Goal: Task Accomplishment & Management: Complete application form

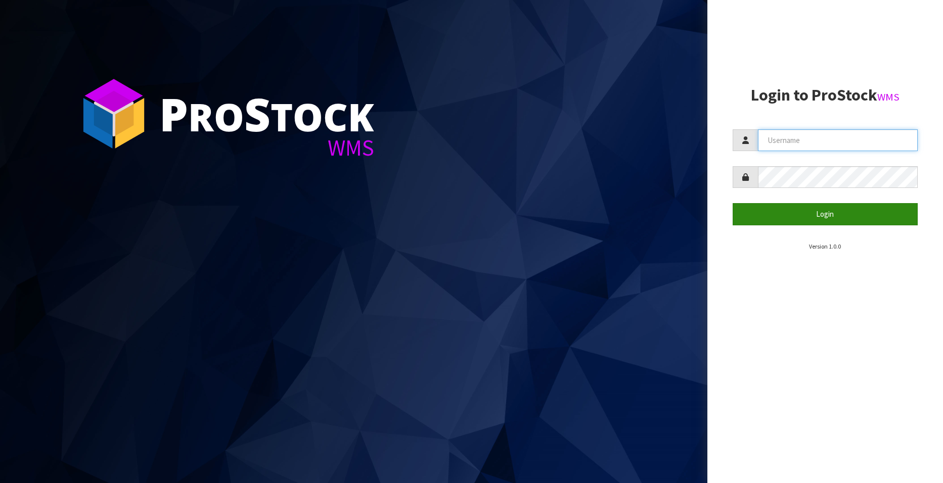
type input "[EMAIL_ADDRESS][DOMAIN_NAME]"
click at [831, 212] on button "Login" at bounding box center [824, 214] width 185 height 22
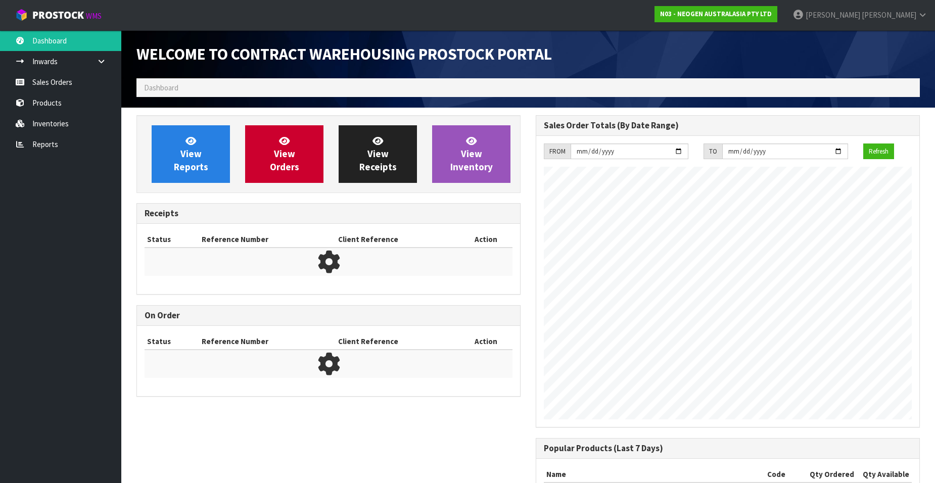
scroll to position [561, 399]
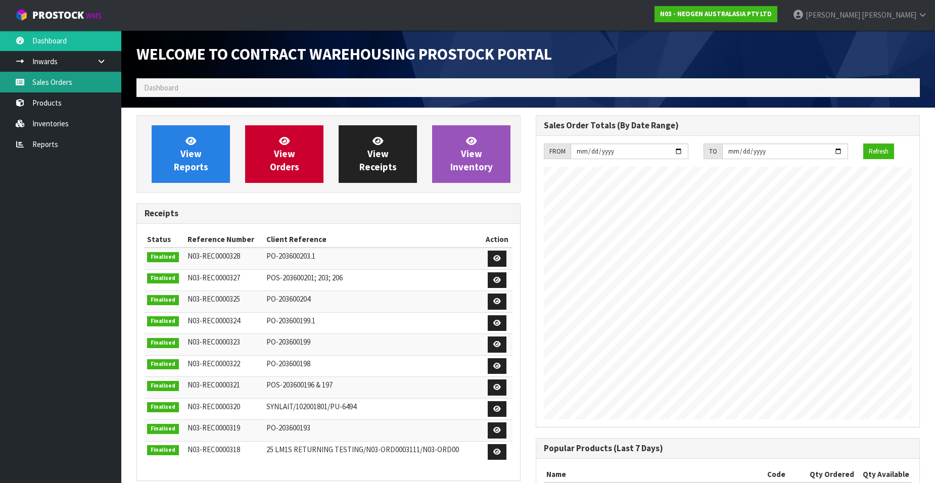
click at [61, 77] on link "Sales Orders" at bounding box center [60, 82] width 121 height 21
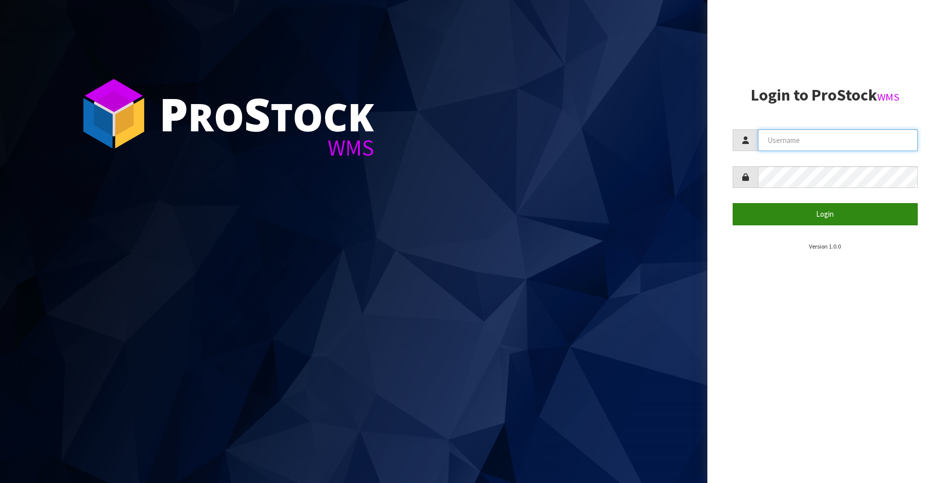
type input "[EMAIL_ADDRESS][DOMAIN_NAME]"
click at [836, 214] on button "Login" at bounding box center [824, 214] width 185 height 22
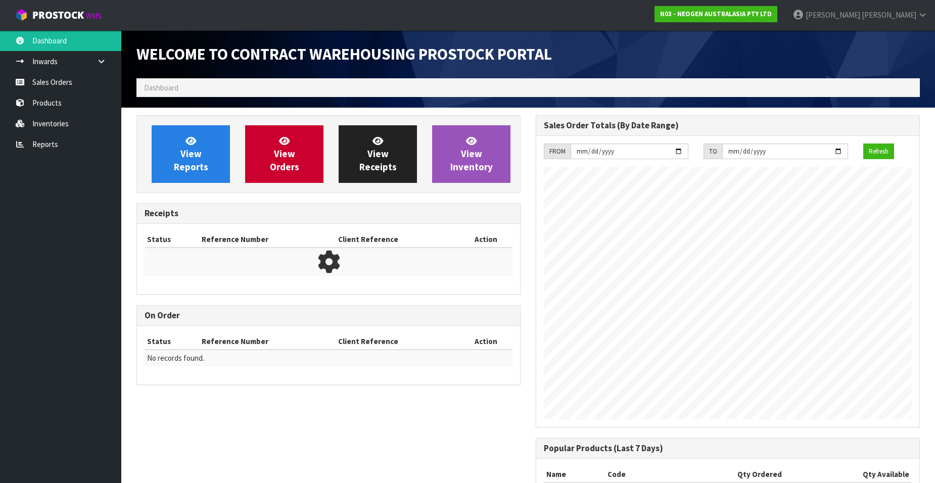
scroll to position [561, 399]
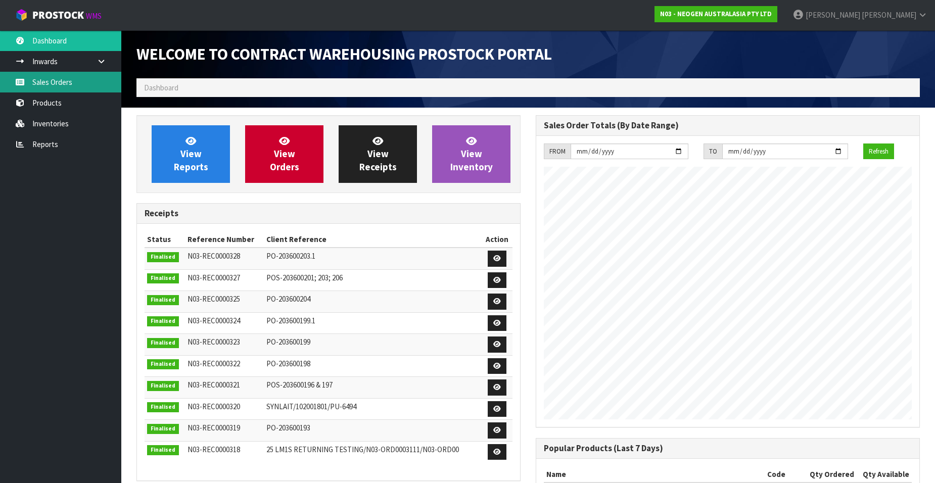
click at [60, 78] on link "Sales Orders" at bounding box center [60, 82] width 121 height 21
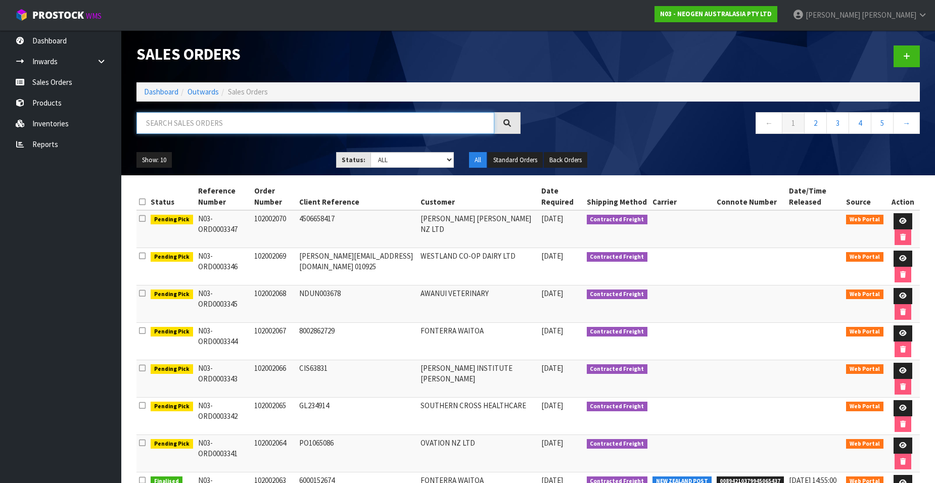
click at [195, 123] on input "text" at bounding box center [315, 123] width 358 height 22
paste input "102002055"
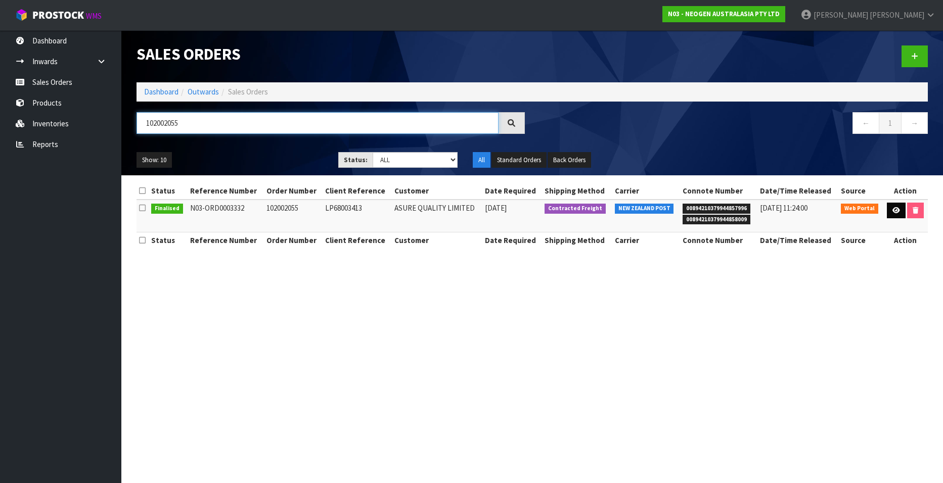
type input "102002055"
click at [893, 210] on icon at bounding box center [896, 210] width 8 height 7
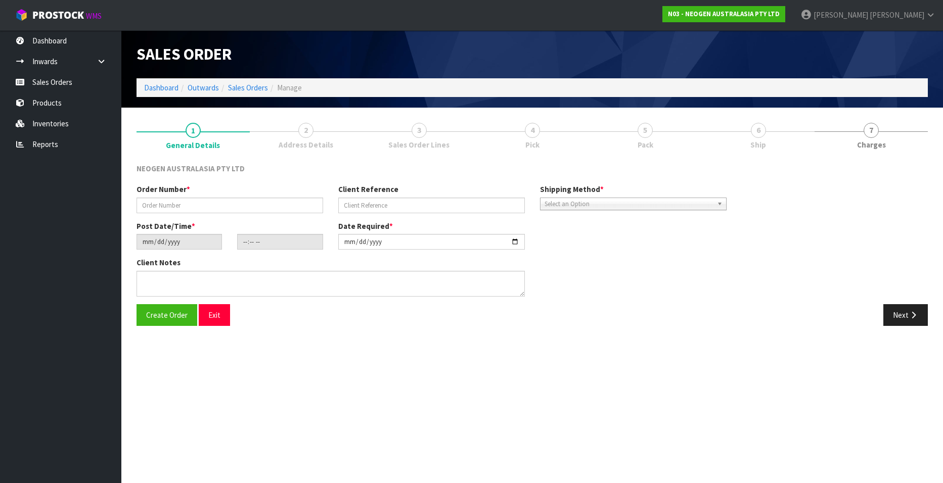
type input "102002055"
type input "LP68003413"
type input "2025-08-28"
type input "12:54:00.000"
type input "[DATE]"
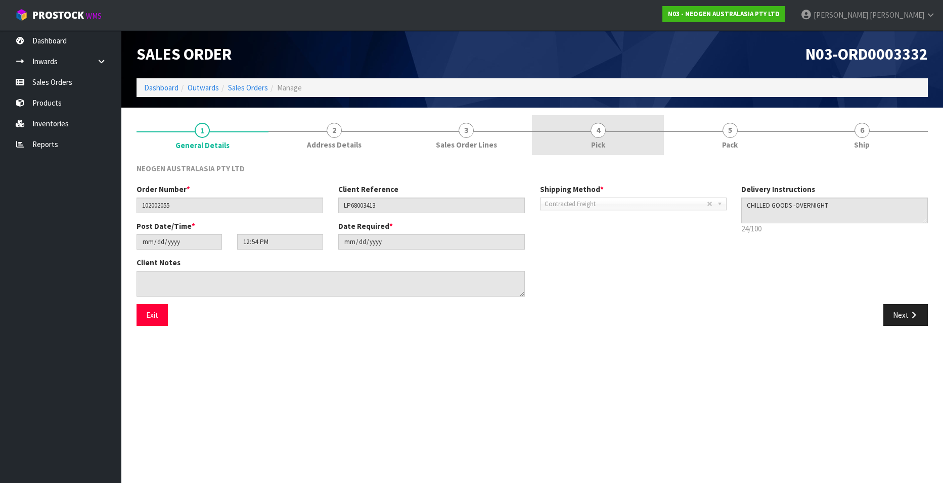
click at [590, 131] on link "4 Pick" at bounding box center [598, 135] width 132 height 40
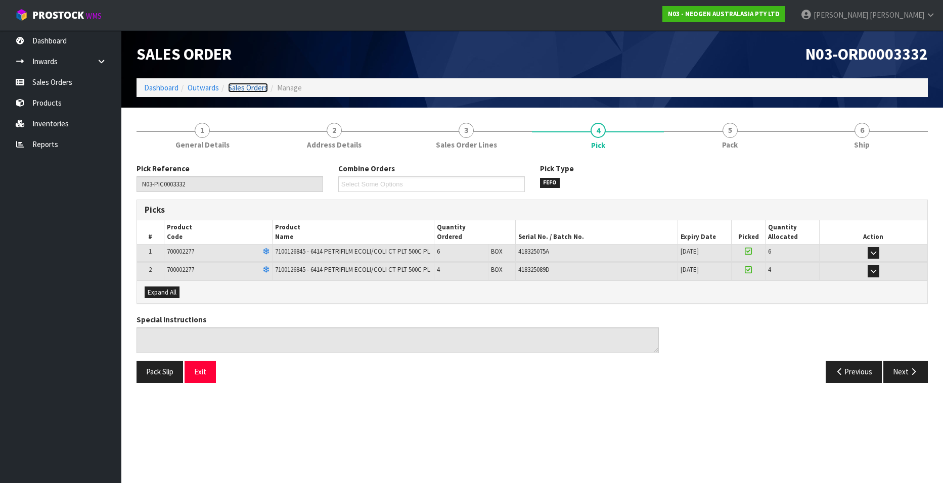
click at [253, 85] on link "Sales Orders" at bounding box center [248, 88] width 40 height 10
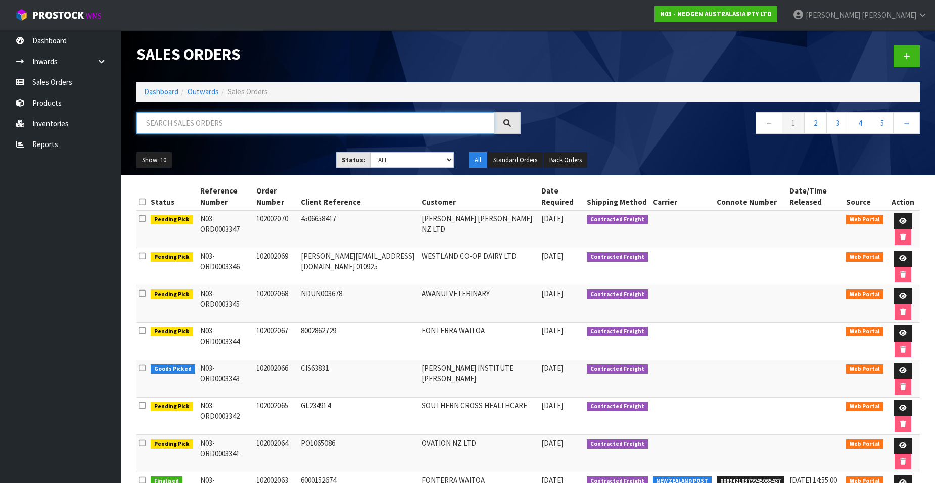
click at [201, 124] on input "text" at bounding box center [315, 123] width 358 height 22
paste input "102002056"
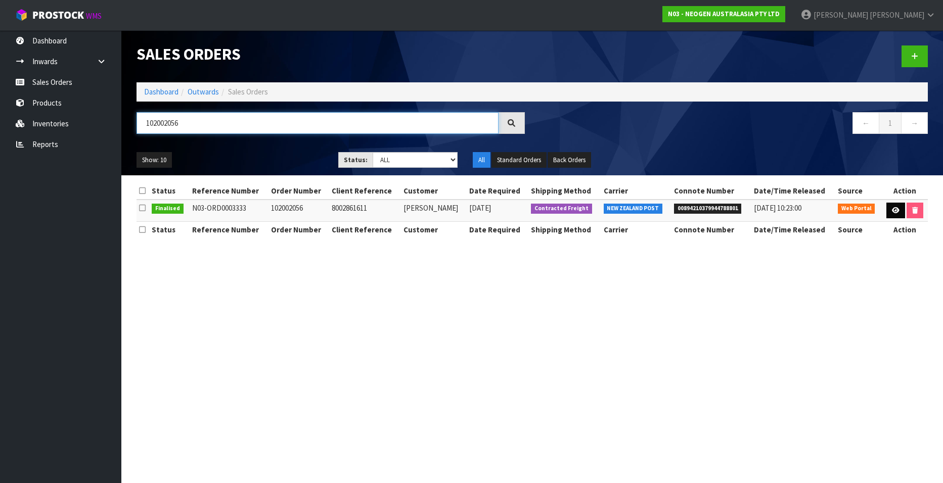
type input "102002056"
click at [892, 210] on icon at bounding box center [896, 210] width 8 height 7
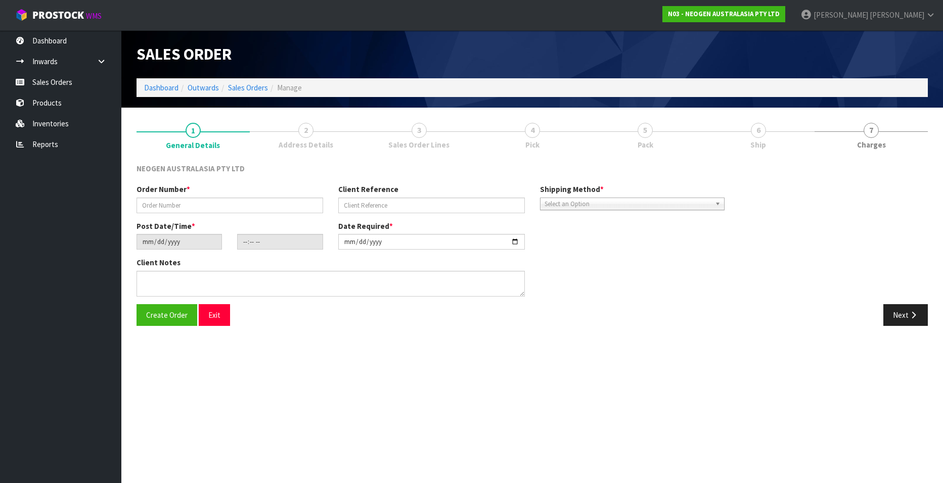
type input "102002056"
type input "8002861611"
type input "2025-08-29"
type input "09:31:00.000"
type input "[DATE]"
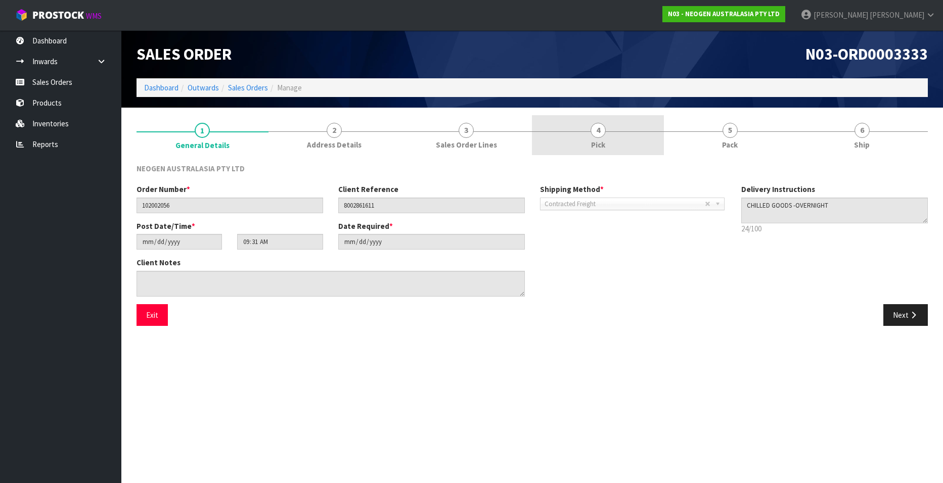
click at [597, 134] on span "4" at bounding box center [597, 130] width 15 height 15
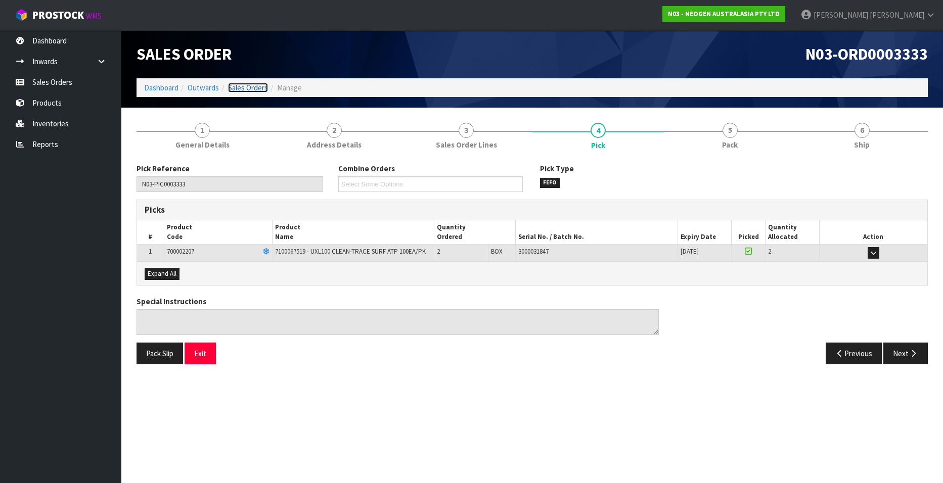
click at [252, 89] on link "Sales Orders" at bounding box center [248, 88] width 40 height 10
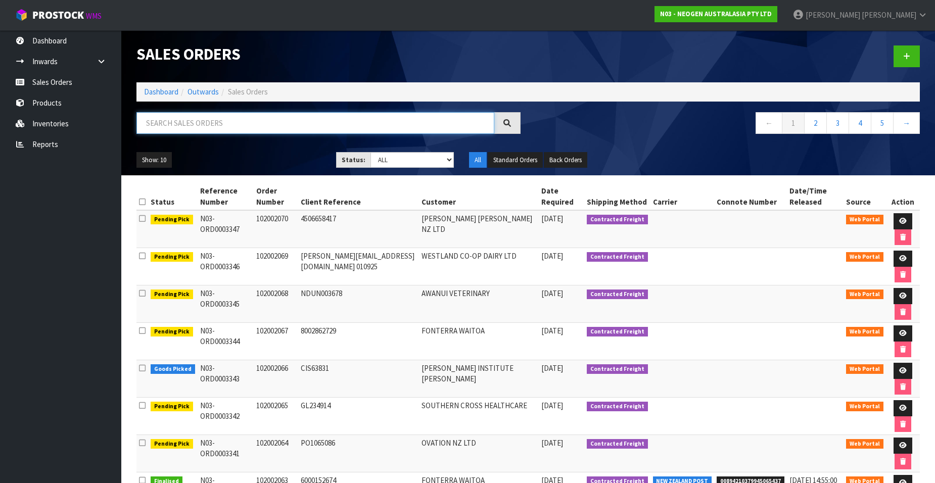
click at [203, 125] on input "text" at bounding box center [315, 123] width 358 height 22
paste input "102002057"
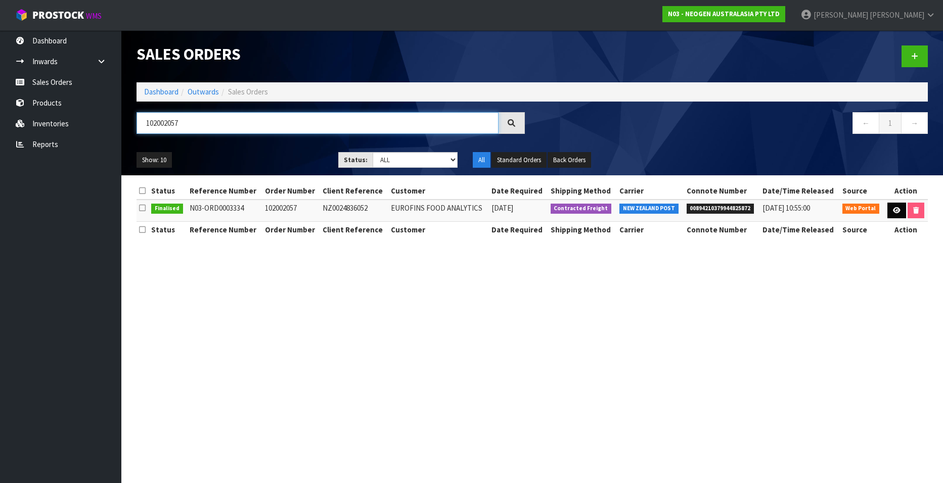
type input "102002057"
click at [894, 212] on icon at bounding box center [897, 210] width 8 height 7
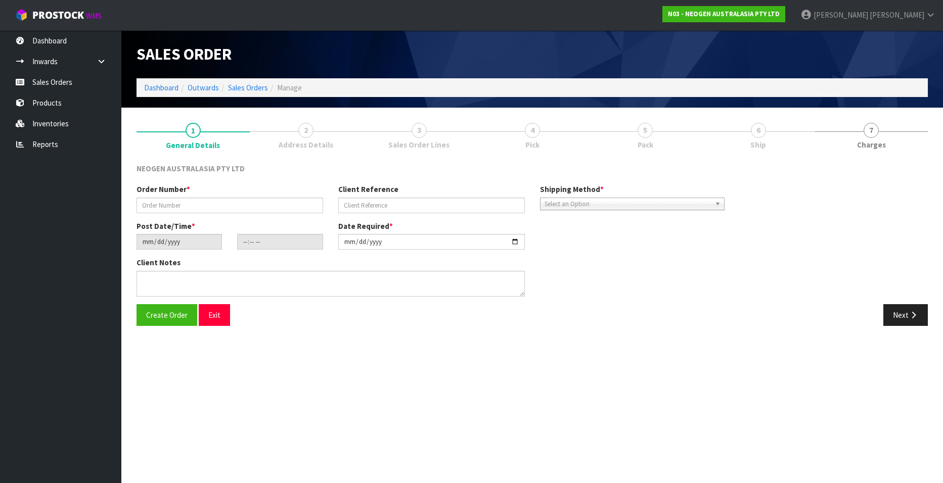
type input "102002057"
type input "NZ0024836052"
type input "2025-08-29"
type input "16:52:00.000"
type input "[DATE]"
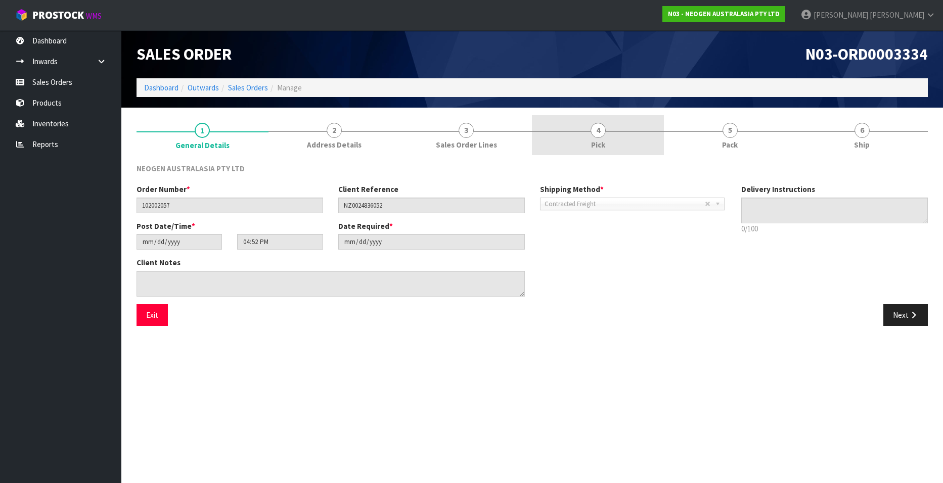
click at [596, 131] on span "4" at bounding box center [597, 130] width 15 height 15
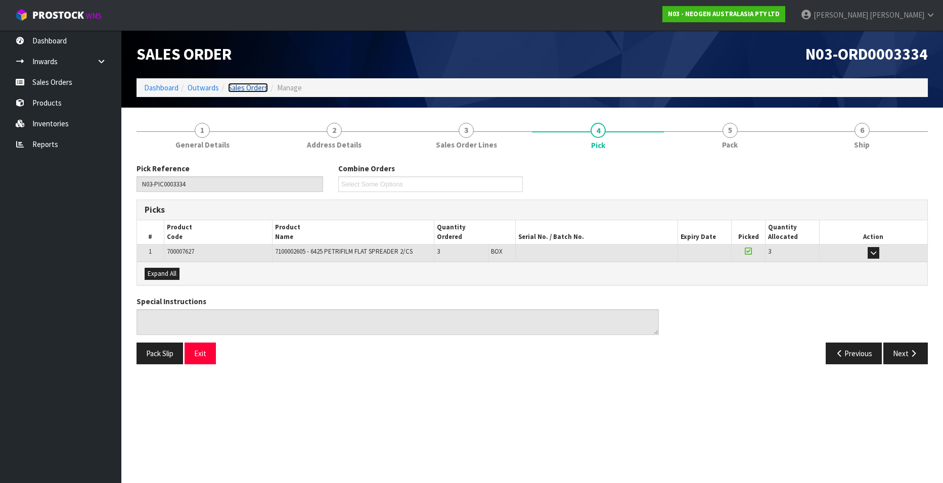
click at [256, 85] on link "Sales Orders" at bounding box center [248, 88] width 40 height 10
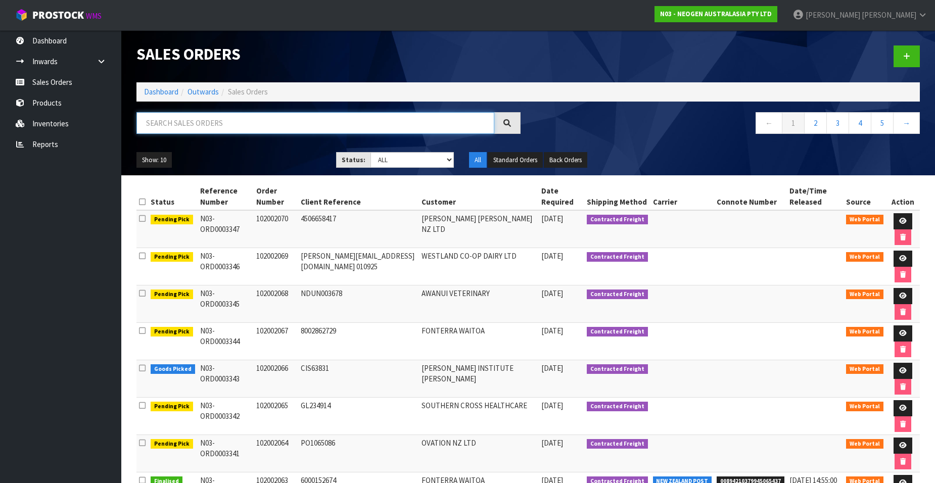
click at [206, 120] on input "text" at bounding box center [315, 123] width 358 height 22
paste input "102002059"
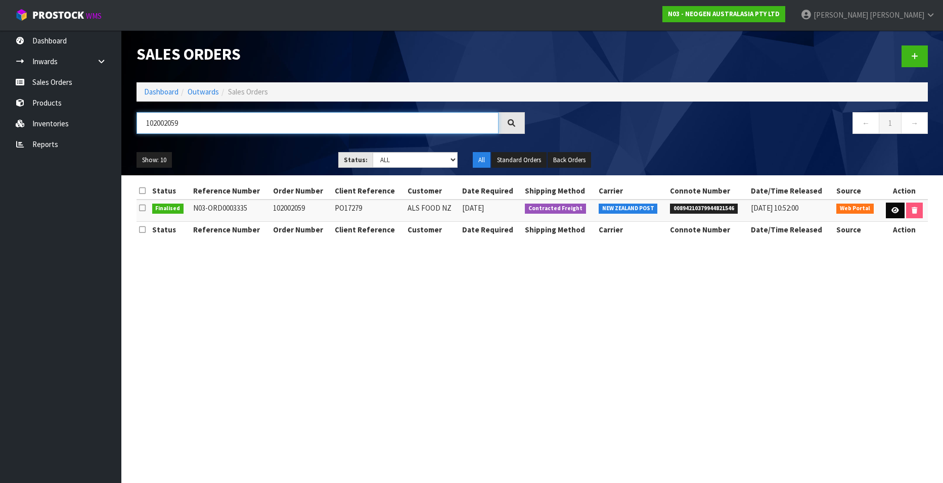
type input "102002059"
click at [889, 208] on link at bounding box center [895, 211] width 19 height 16
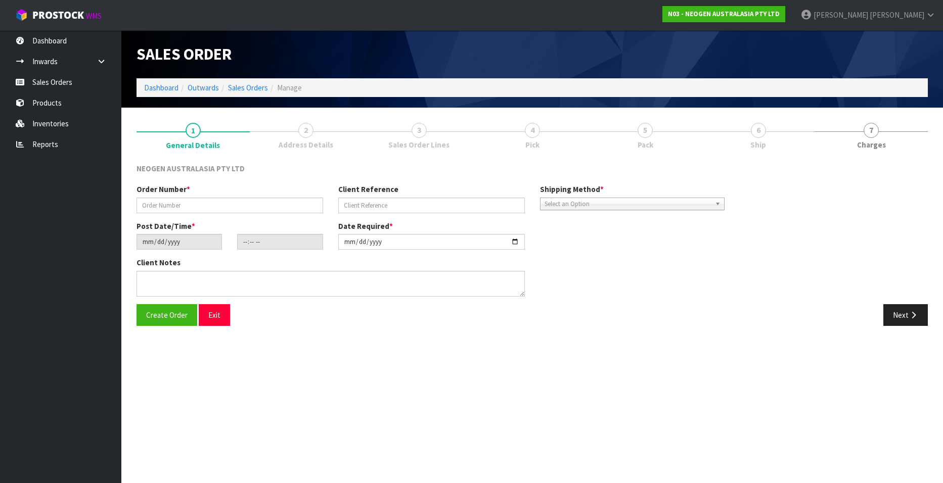
type input "102002059"
type input "PO17279"
type input "2025-08-29"
type input "16:54:00.000"
type input "[DATE]"
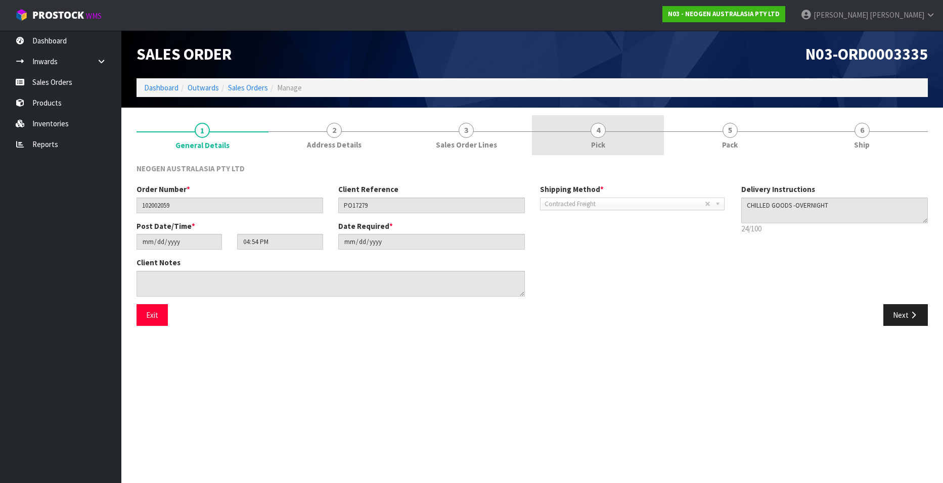
click at [601, 132] on span "4" at bounding box center [597, 130] width 15 height 15
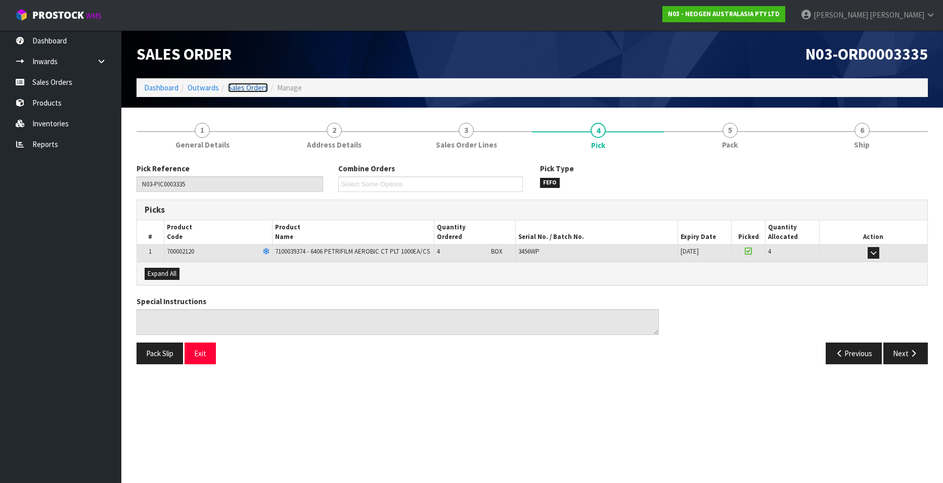
click at [244, 86] on link "Sales Orders" at bounding box center [248, 88] width 40 height 10
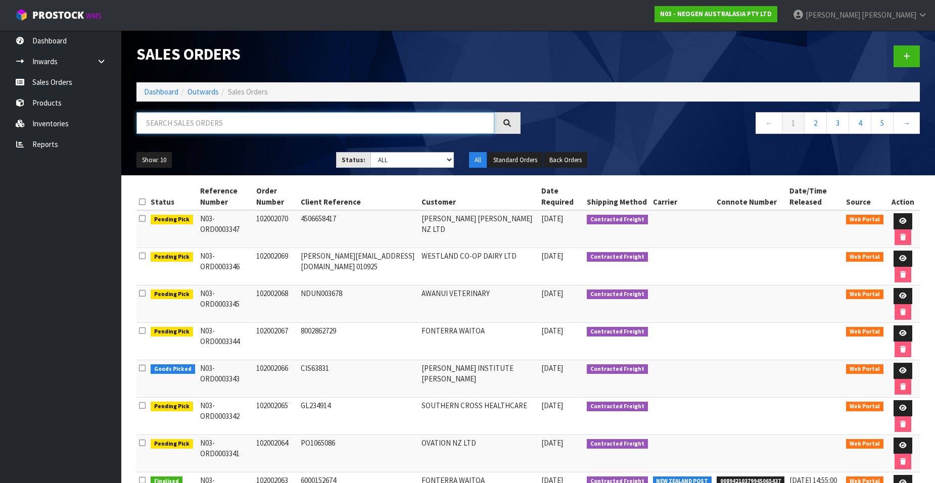
click at [232, 124] on input "text" at bounding box center [315, 123] width 358 height 22
paste input "102002060"
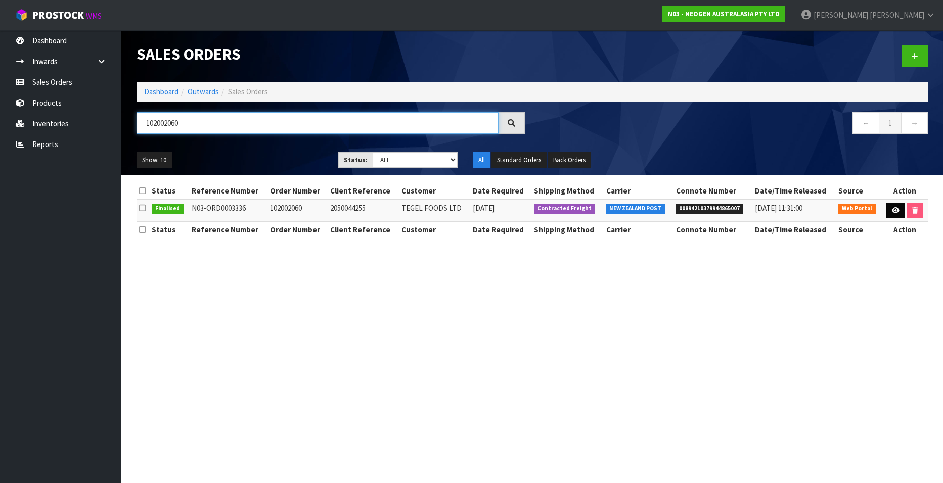
type input "102002060"
click at [893, 210] on icon at bounding box center [896, 210] width 8 height 7
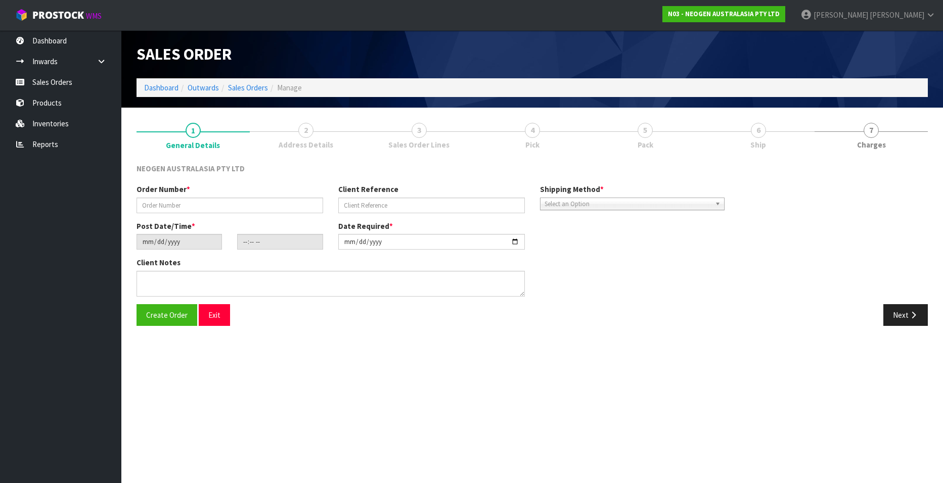
type input "102002060"
type input "2050044255"
type input "2025-08-29"
type input "16:58:00.000"
type input "[DATE]"
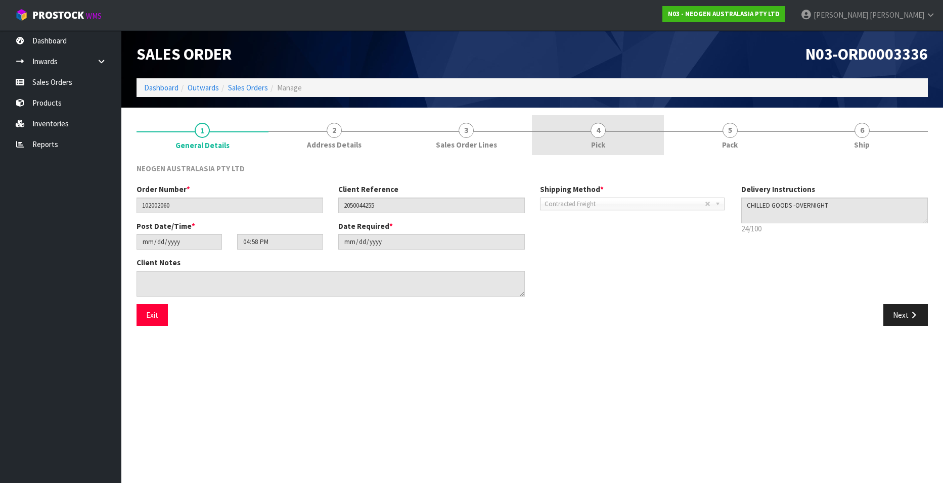
click at [596, 130] on span "4" at bounding box center [597, 130] width 15 height 15
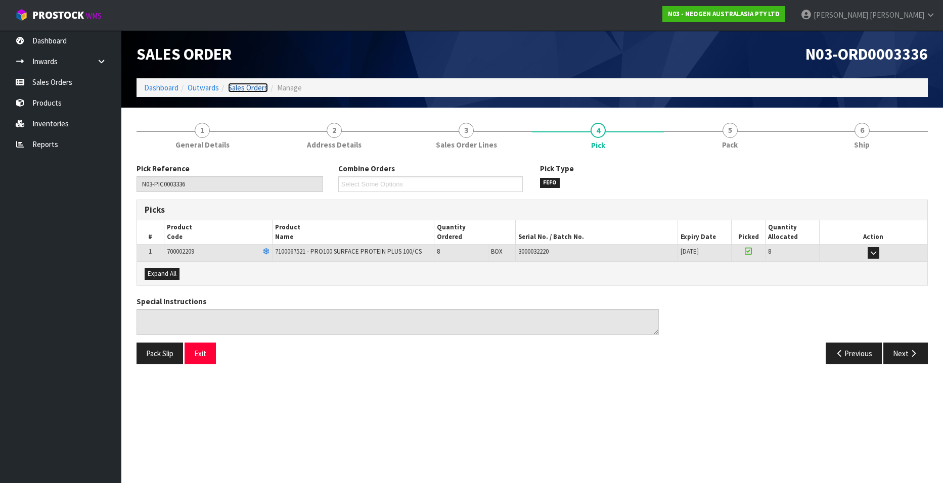
click at [246, 87] on link "Sales Orders" at bounding box center [248, 88] width 40 height 10
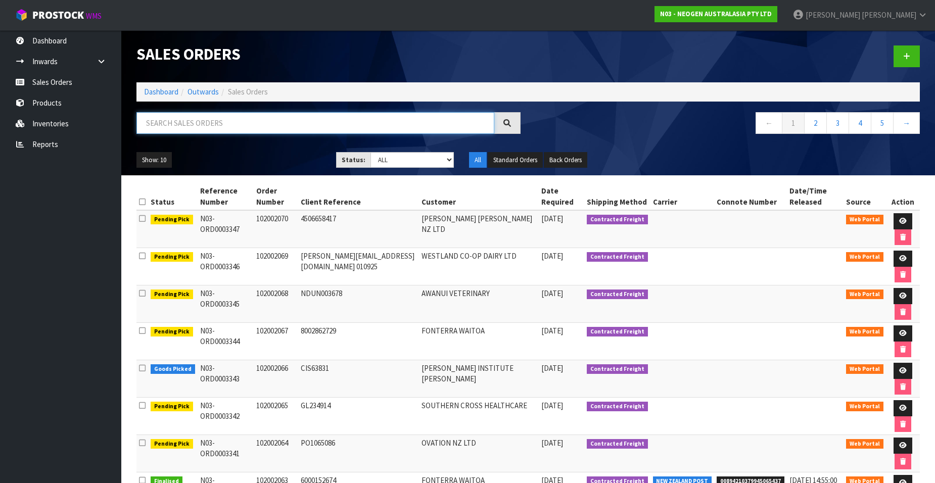
click at [210, 123] on input "text" at bounding box center [315, 123] width 358 height 22
paste input "102001101"
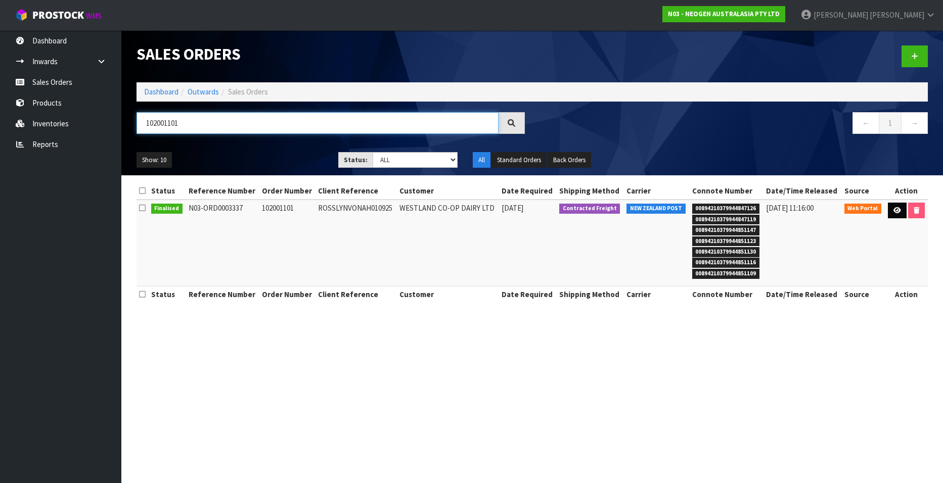
type input "102001101"
click at [896, 211] on icon at bounding box center [897, 210] width 8 height 7
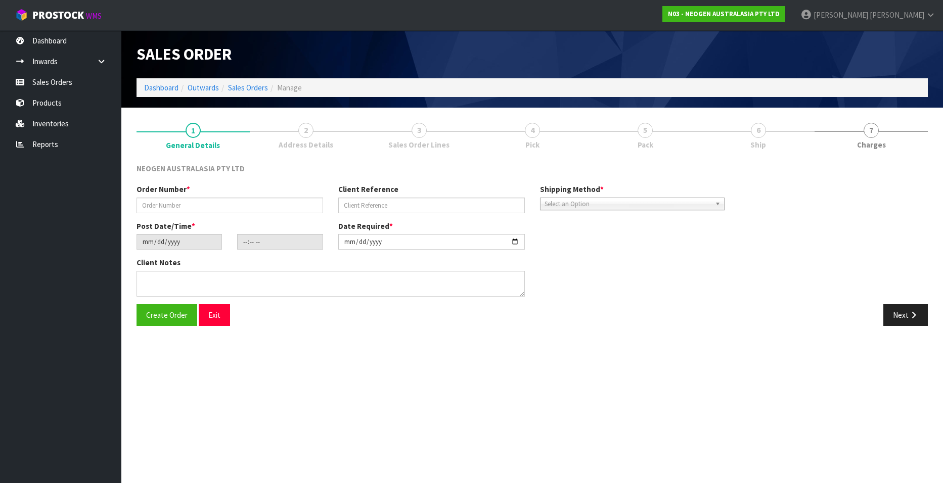
type input "102001101"
type input "ROSSLYNVONAH010925"
type input "2025-08-29"
type input "17:01:00.000"
type input "[DATE]"
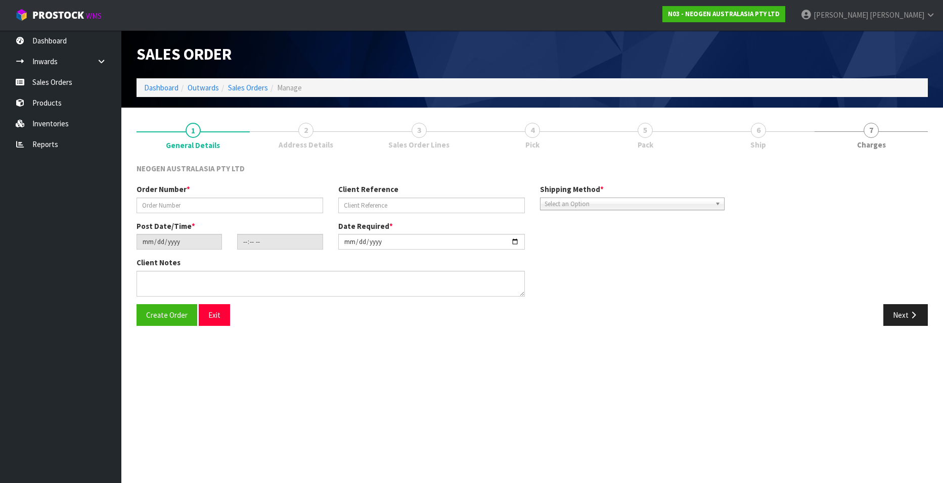
type textarea "ATTN: ROSSLYN VON AH"
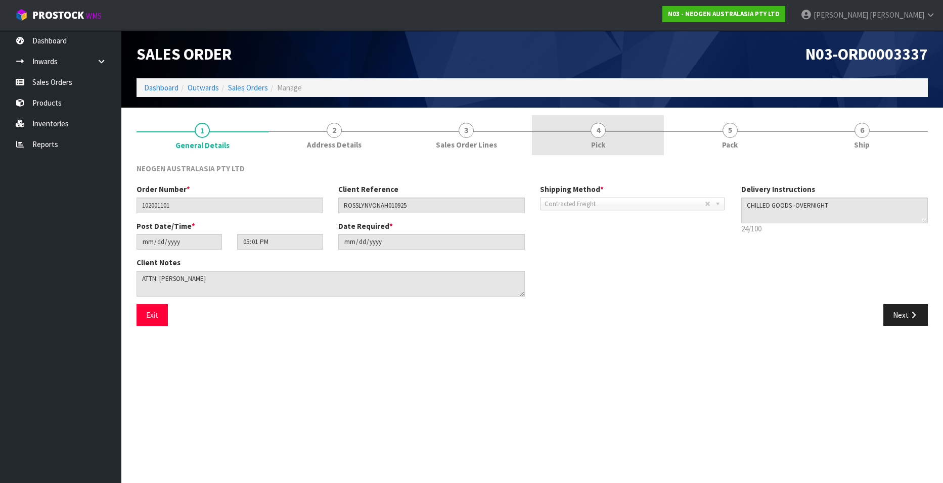
click at [594, 133] on span "4" at bounding box center [597, 130] width 15 height 15
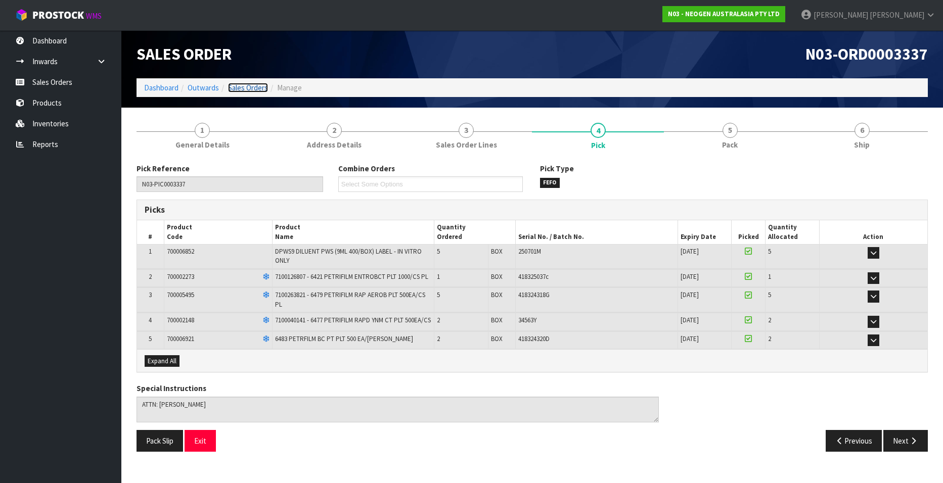
click at [254, 86] on link "Sales Orders" at bounding box center [248, 88] width 40 height 10
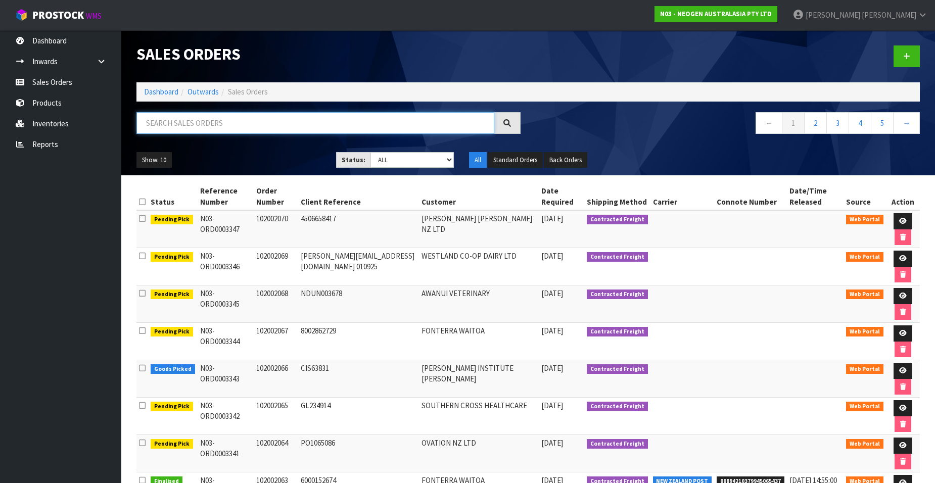
click at [210, 123] on input "text" at bounding box center [315, 123] width 358 height 22
paste input "102002061"
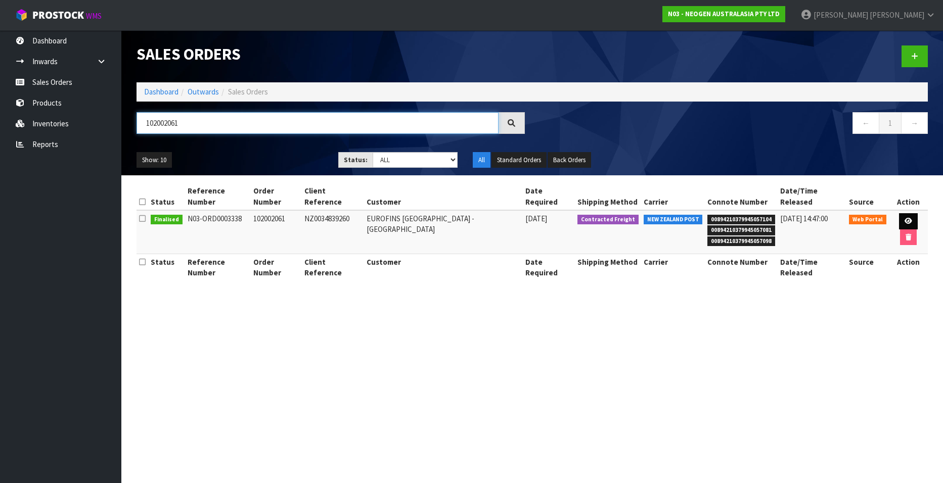
type input "102002061"
click at [904, 218] on icon at bounding box center [908, 221] width 8 height 7
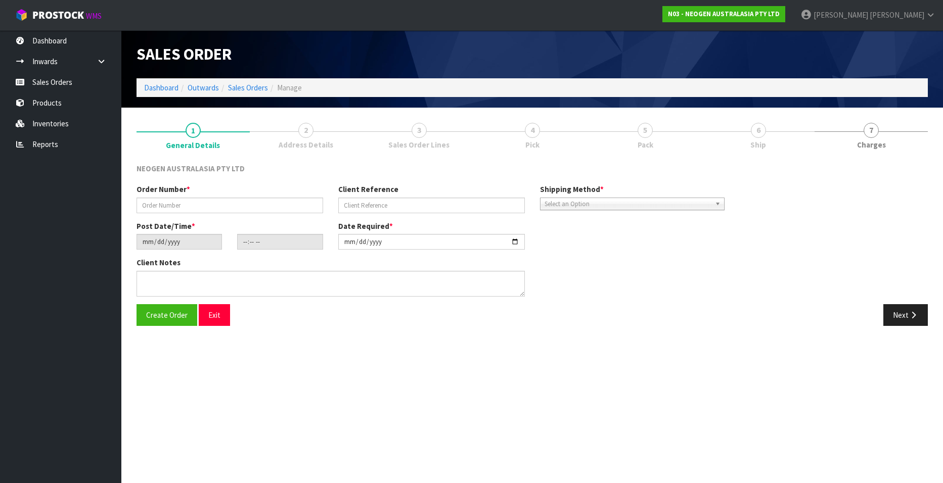
type input "102002061"
type input "NZ0034839260"
type input "[DATE]"
type input "10:24:00.000"
type input "[DATE]"
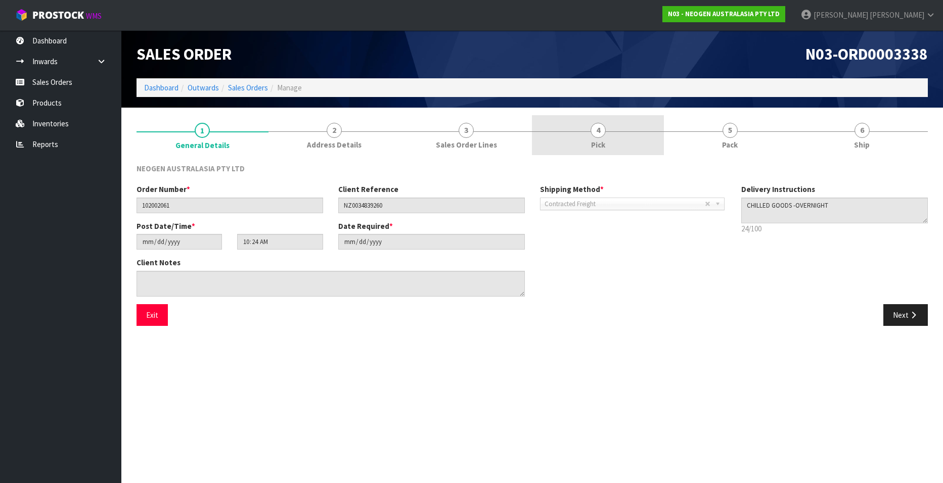
click at [598, 126] on span "4" at bounding box center [597, 130] width 15 height 15
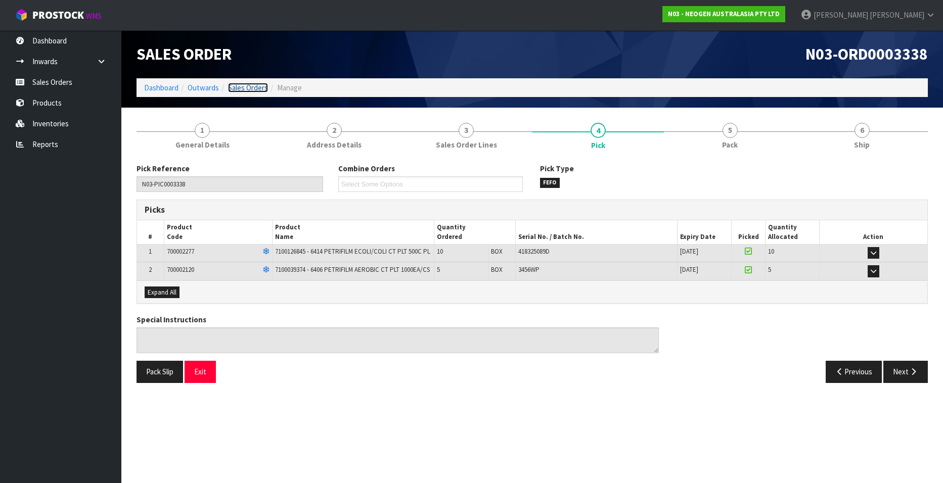
click at [240, 87] on link "Sales Orders" at bounding box center [248, 88] width 40 height 10
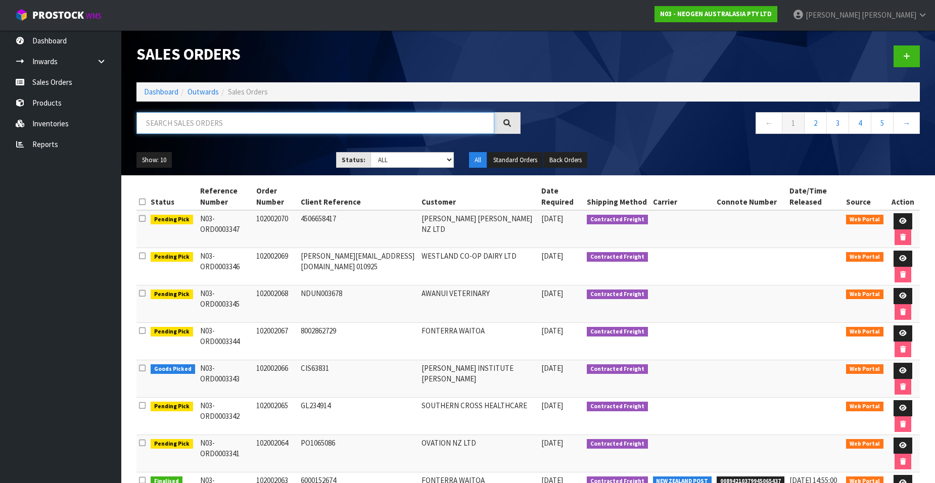
click at [212, 123] on input "text" at bounding box center [315, 123] width 358 height 22
paste input "102002062"
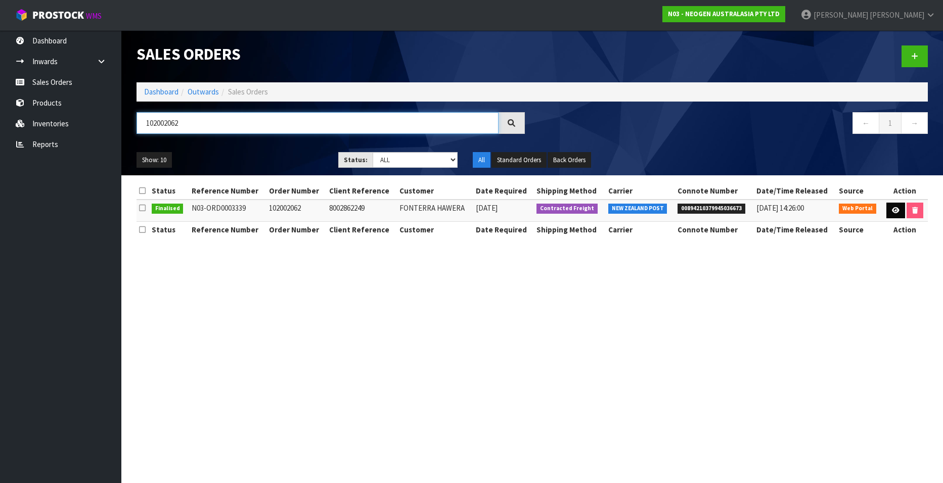
type input "102002062"
click at [893, 210] on icon at bounding box center [896, 210] width 8 height 7
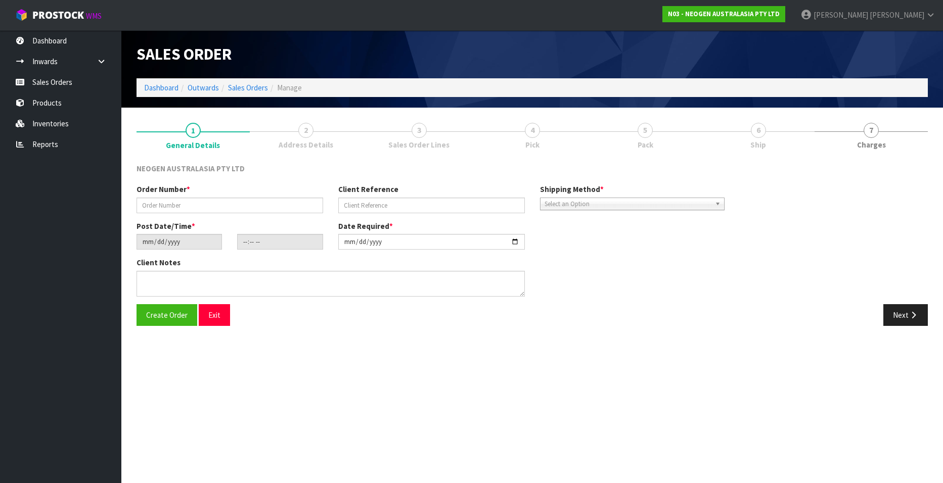
type input "102002062"
type input "8002862249"
type input "[DATE]"
type input "10:29:00.000"
type input "[DATE]"
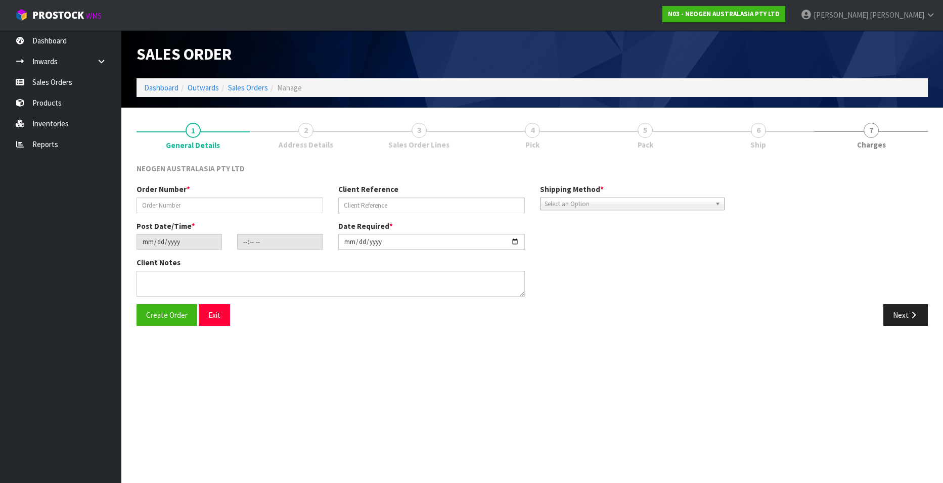
type textarea "ATTN SITE STORE"
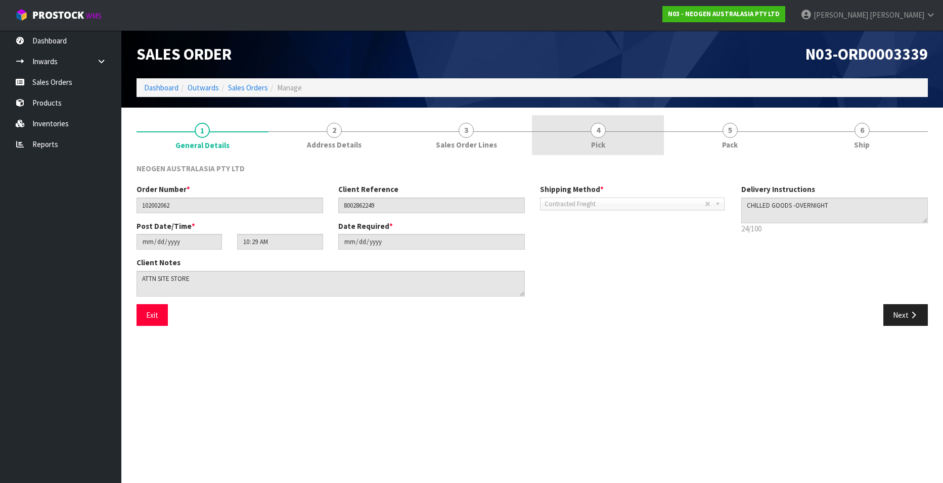
click at [601, 127] on span "4" at bounding box center [597, 130] width 15 height 15
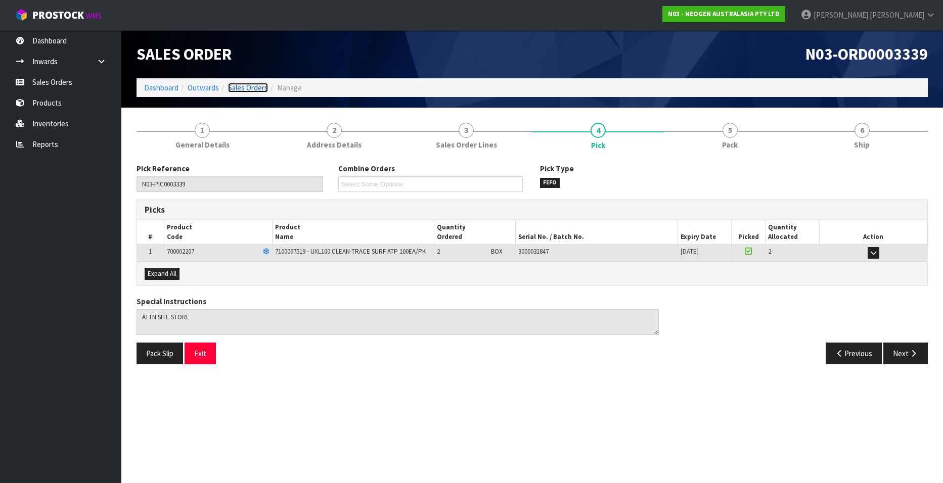
click at [257, 87] on link "Sales Orders" at bounding box center [248, 88] width 40 height 10
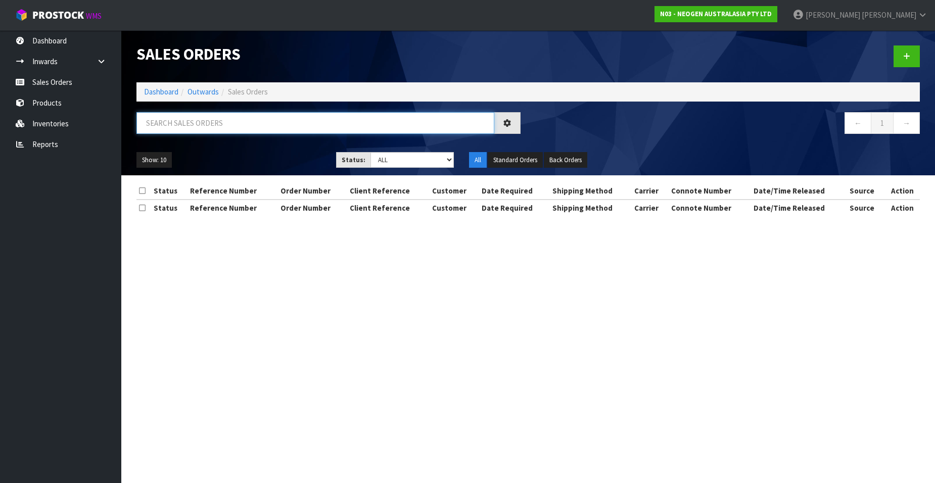
click at [222, 123] on input "text" at bounding box center [315, 123] width 358 height 22
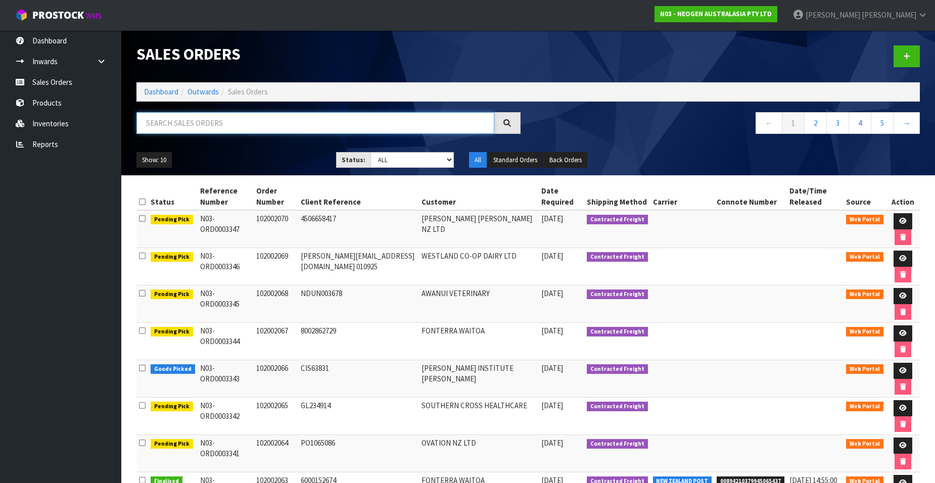
paste input "102002063"
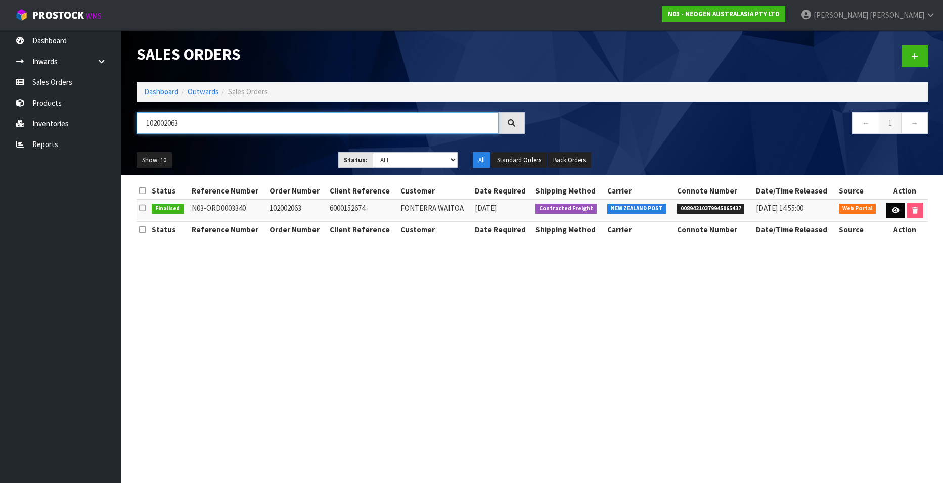
type input "102002063"
click at [892, 208] on icon at bounding box center [896, 210] width 8 height 7
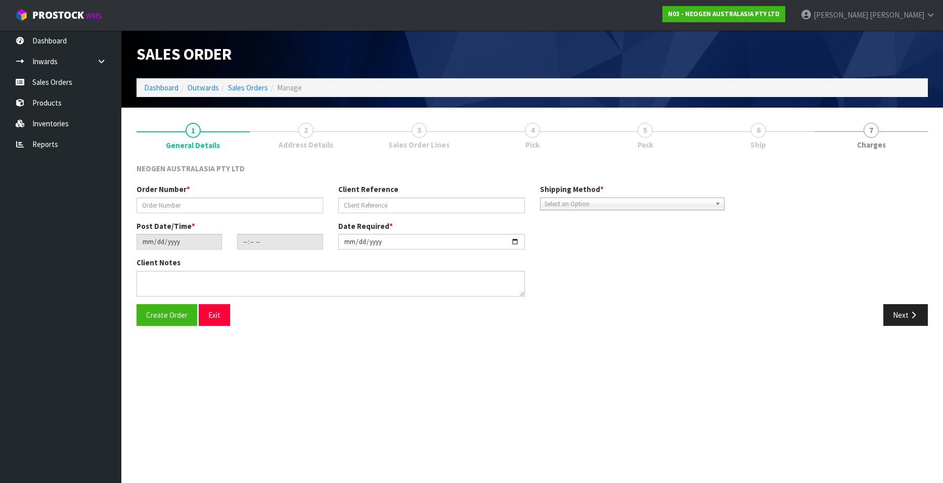
type input "102002063"
type input "6000152674"
type input "[DATE]"
type input "10:33:00.000"
type input "[DATE]"
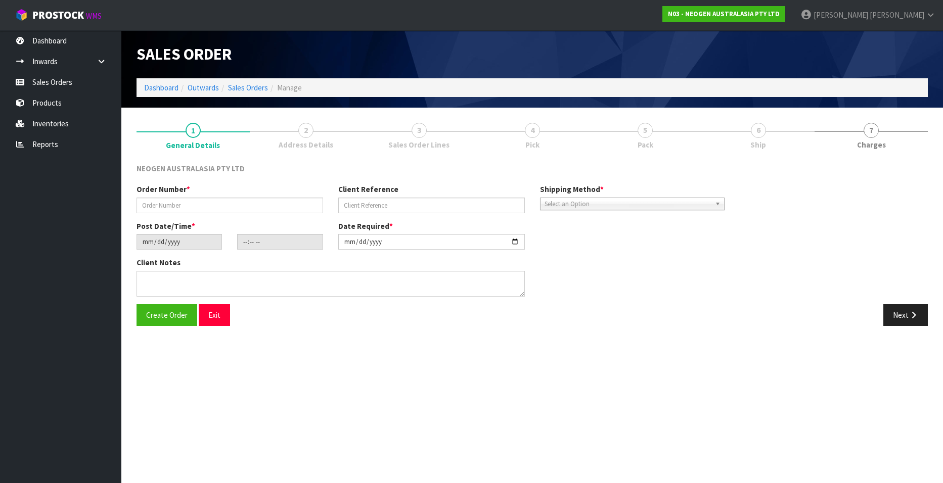
type textarea "ATTN ACCOUNTS"
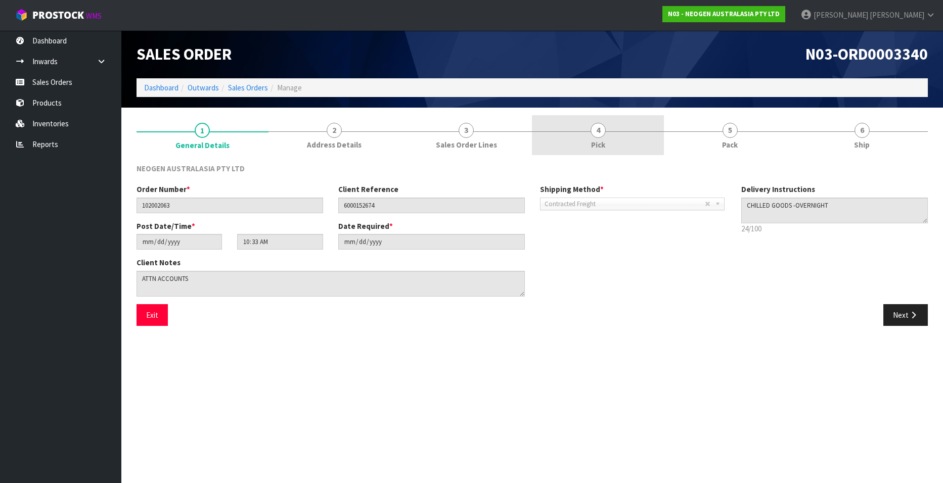
click at [597, 131] on span "4" at bounding box center [597, 130] width 15 height 15
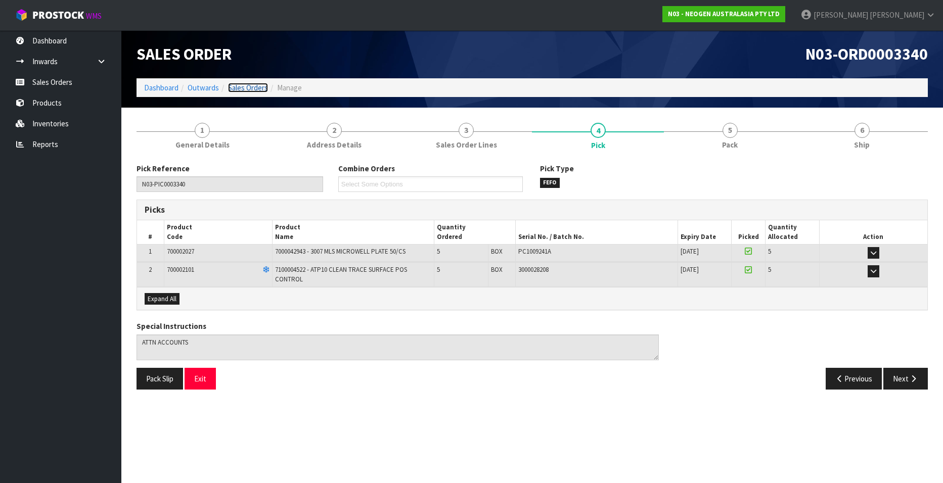
click at [248, 83] on link "Sales Orders" at bounding box center [248, 88] width 40 height 10
